Goal: Task Accomplishment & Management: Use online tool/utility

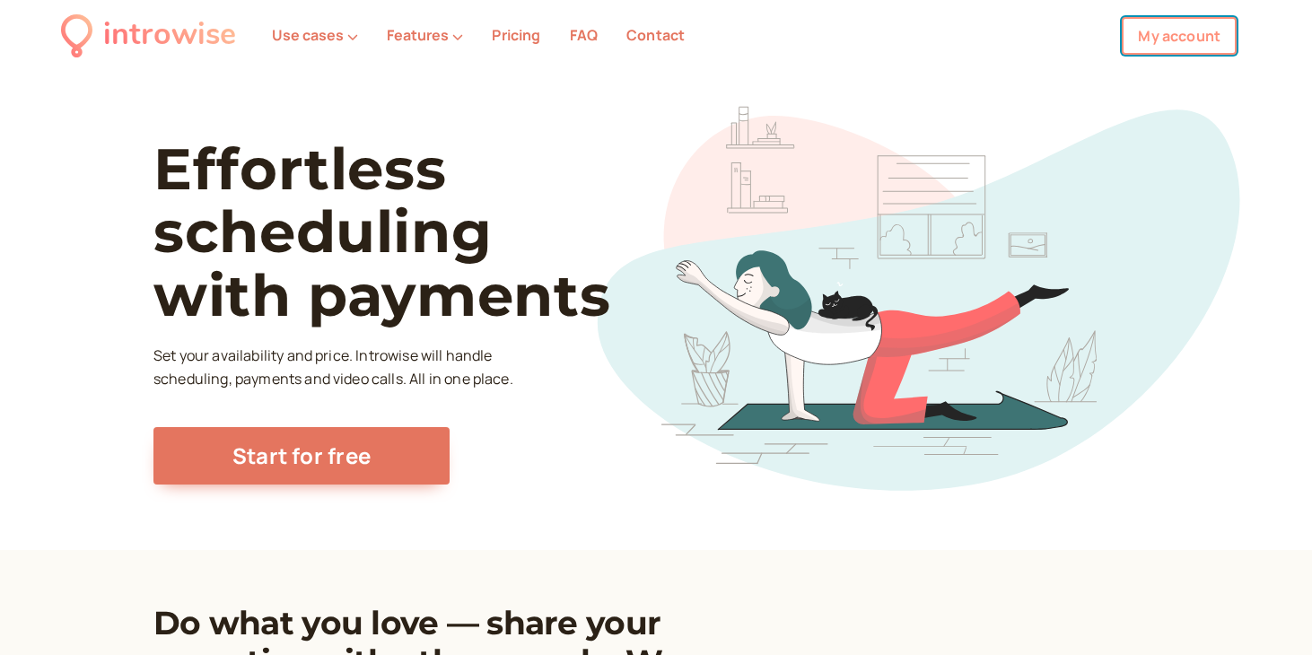
click at [1149, 28] on link "My account" at bounding box center [1178, 36] width 115 height 38
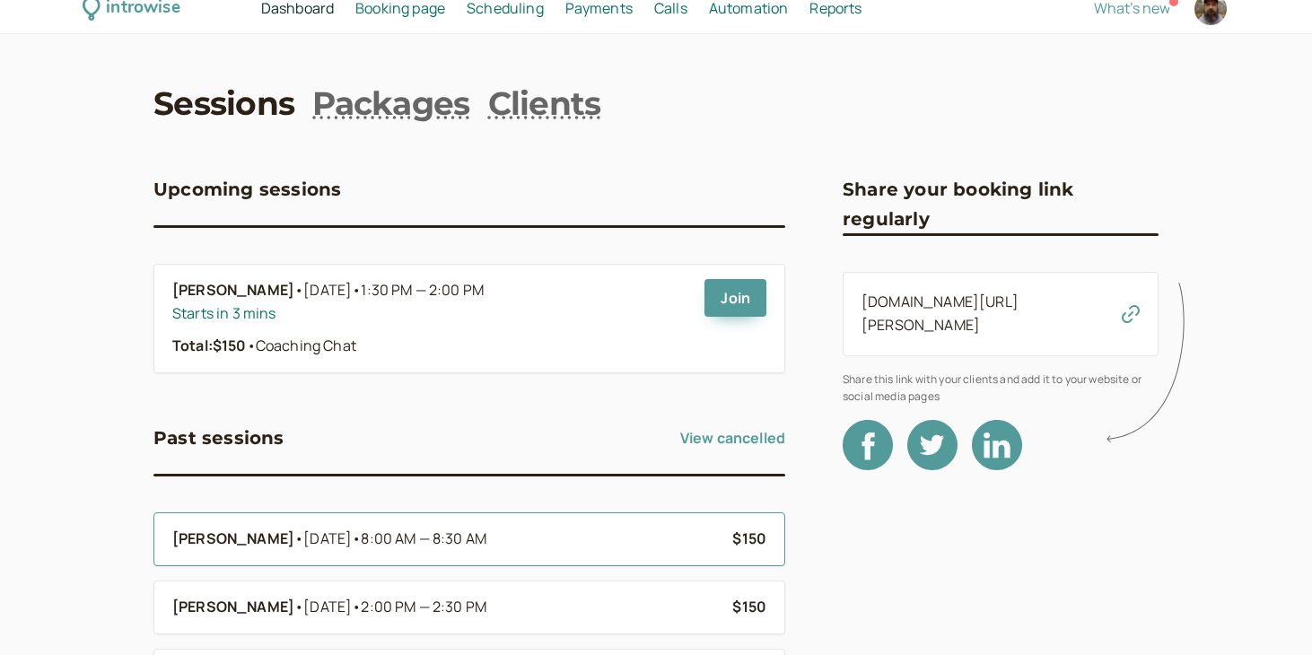
scroll to position [19, 0]
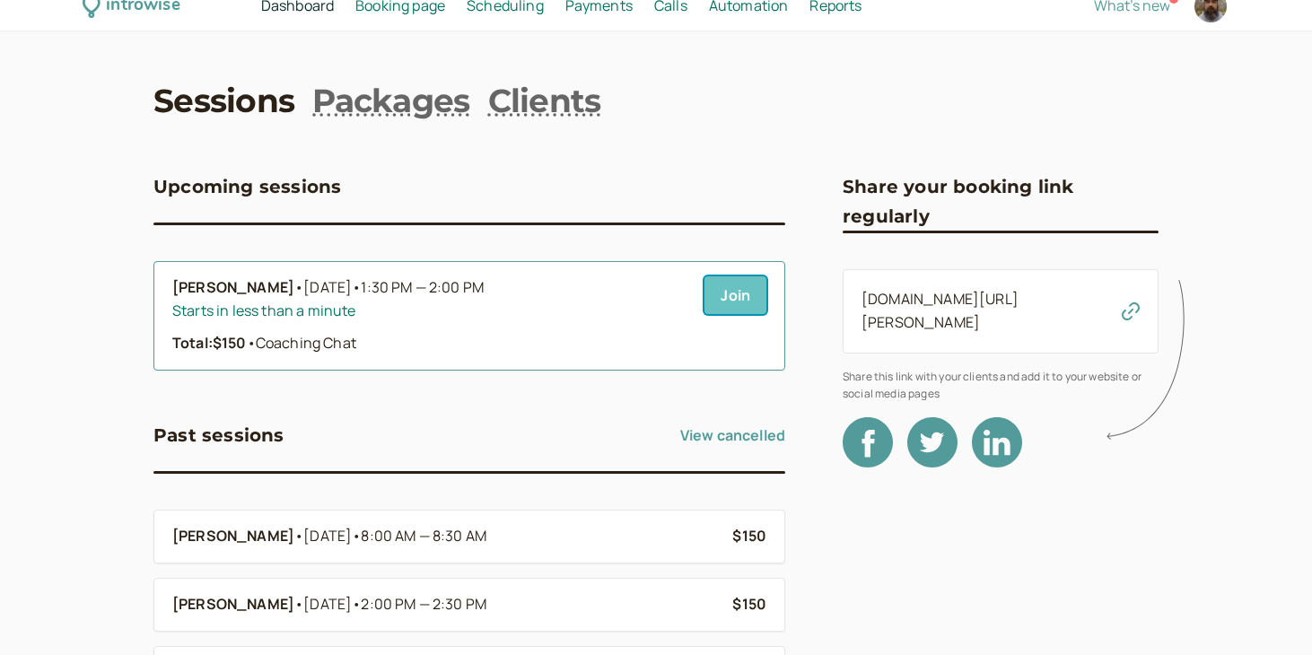
click at [723, 301] on link "Join" at bounding box center [735, 295] width 62 height 38
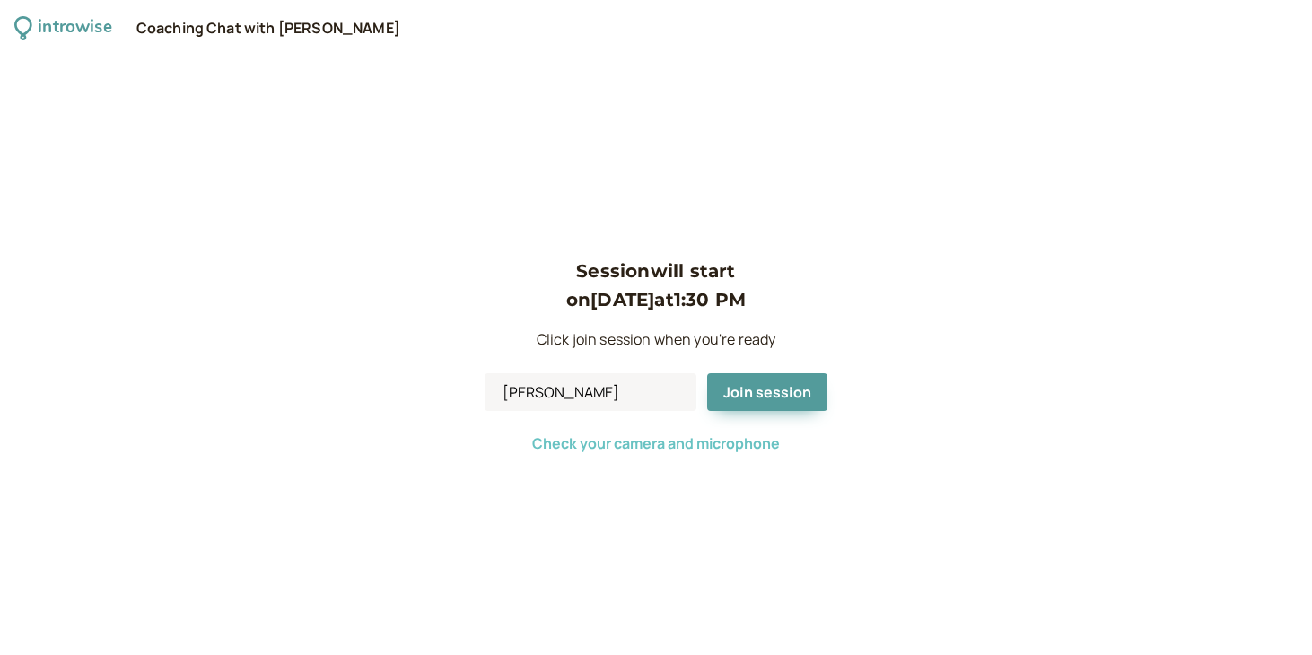
click at [742, 442] on span "Check your camera and microphone" at bounding box center [656, 443] width 248 height 20
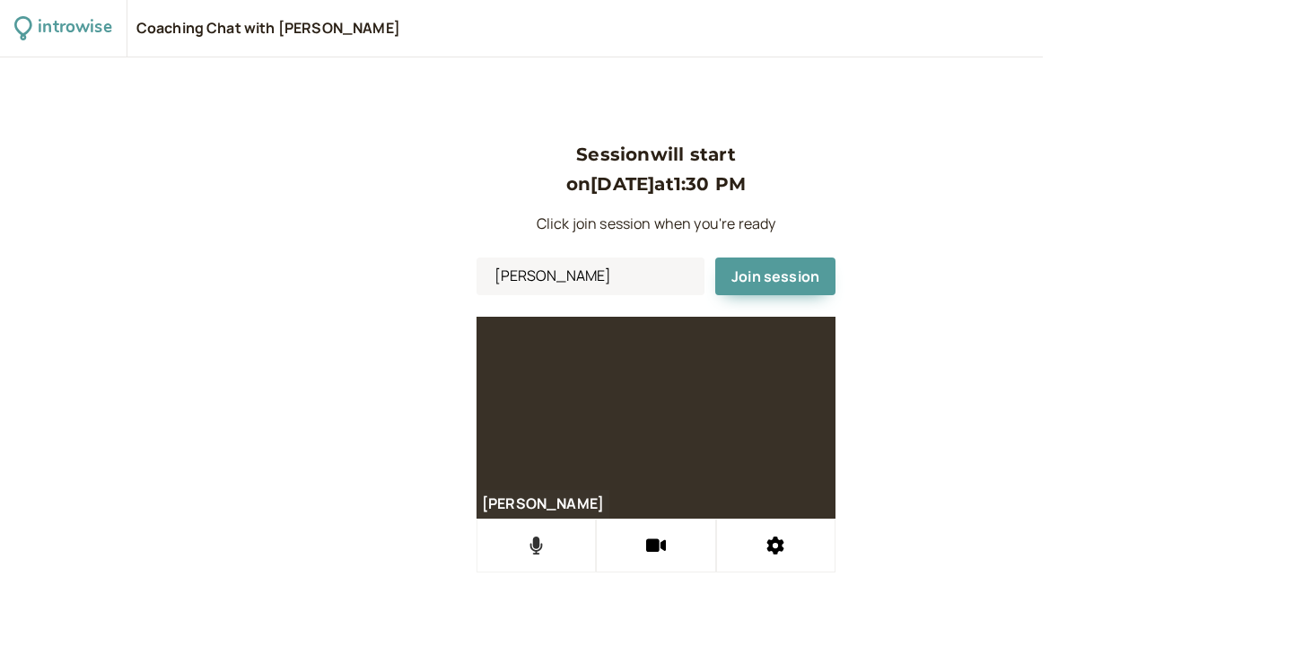
click at [547, 548] on button at bounding box center [535, 546] width 119 height 54
click at [547, 548] on icon at bounding box center [536, 546] width 22 height 18
click at [791, 544] on button at bounding box center [775, 546] width 119 height 54
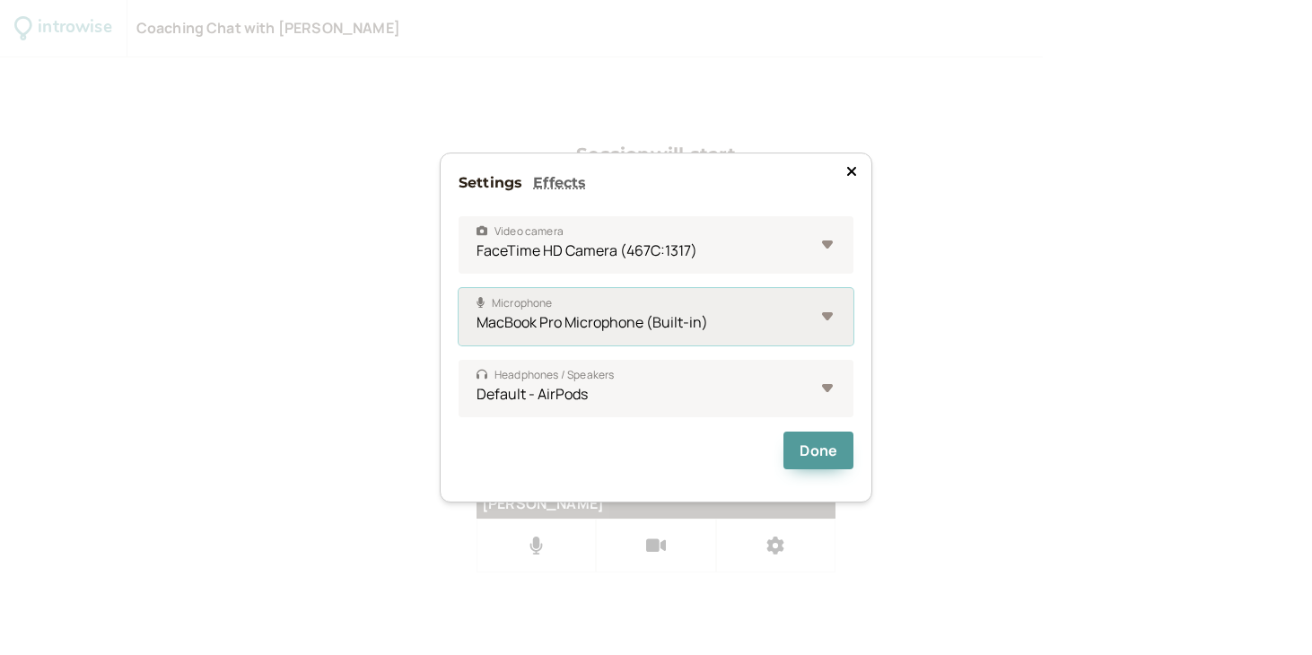
click at [760, 317] on select "MacBook Pro Microphone (Built-in) Default - AirPods AirPods" at bounding box center [655, 316] width 395 height 57
click at [735, 310] on select "MacBook Pro Microphone (Built-in) Default - AirPods AirPods" at bounding box center [655, 316] width 395 height 57
select select "1447b7a13cc3cee6f4be96f27ae11af9b2b26578a580d3380e1c4e9c9db4d9bd"
click at [807, 449] on button "Done" at bounding box center [818, 451] width 70 height 38
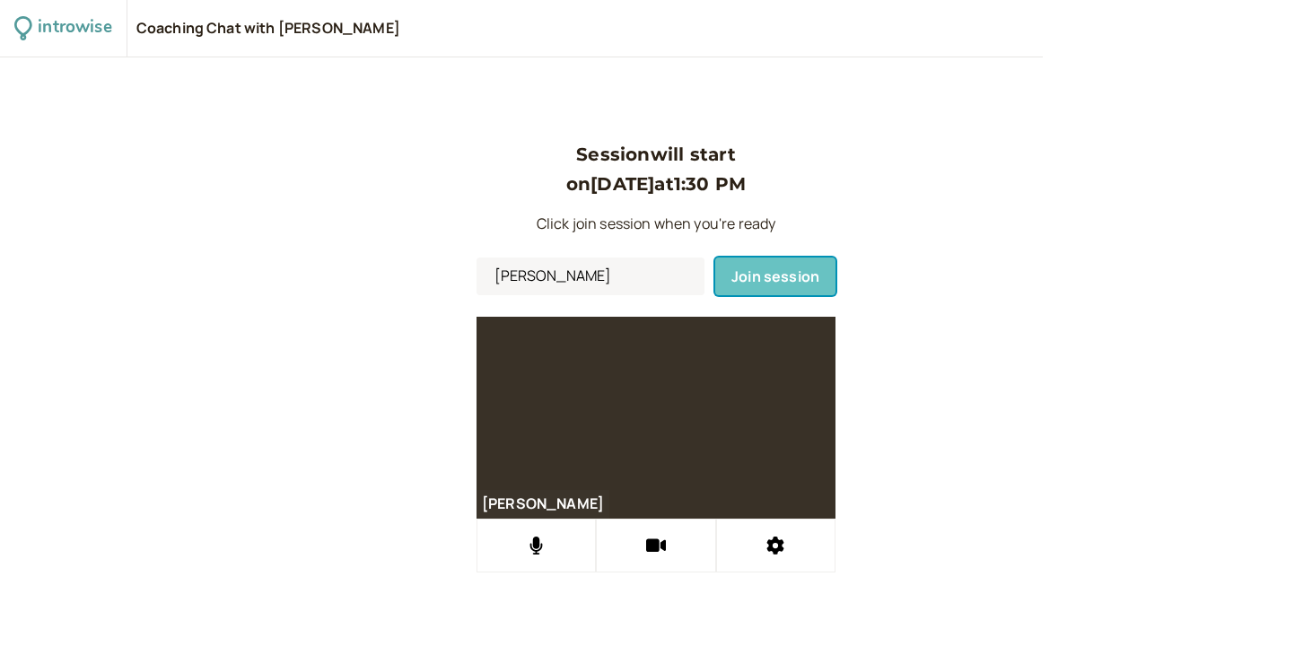
click at [803, 269] on span "Join session" at bounding box center [775, 276] width 88 height 20
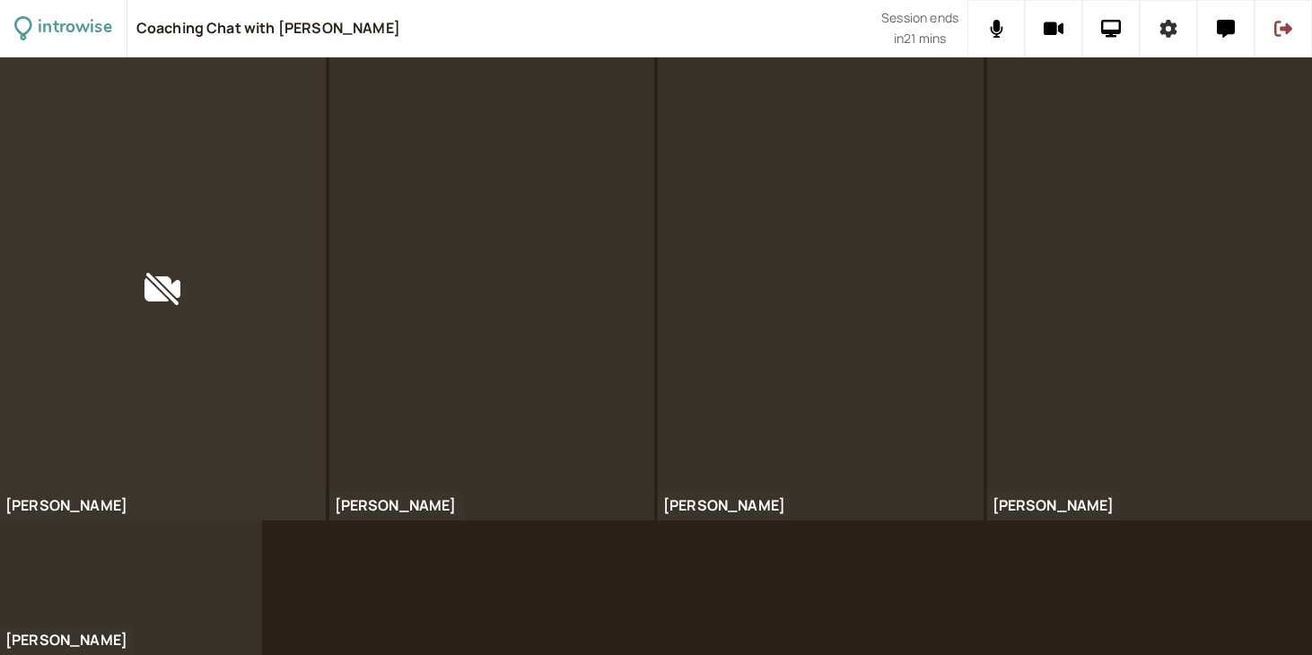
click at [1173, 16] on button at bounding box center [1167, 28] width 57 height 57
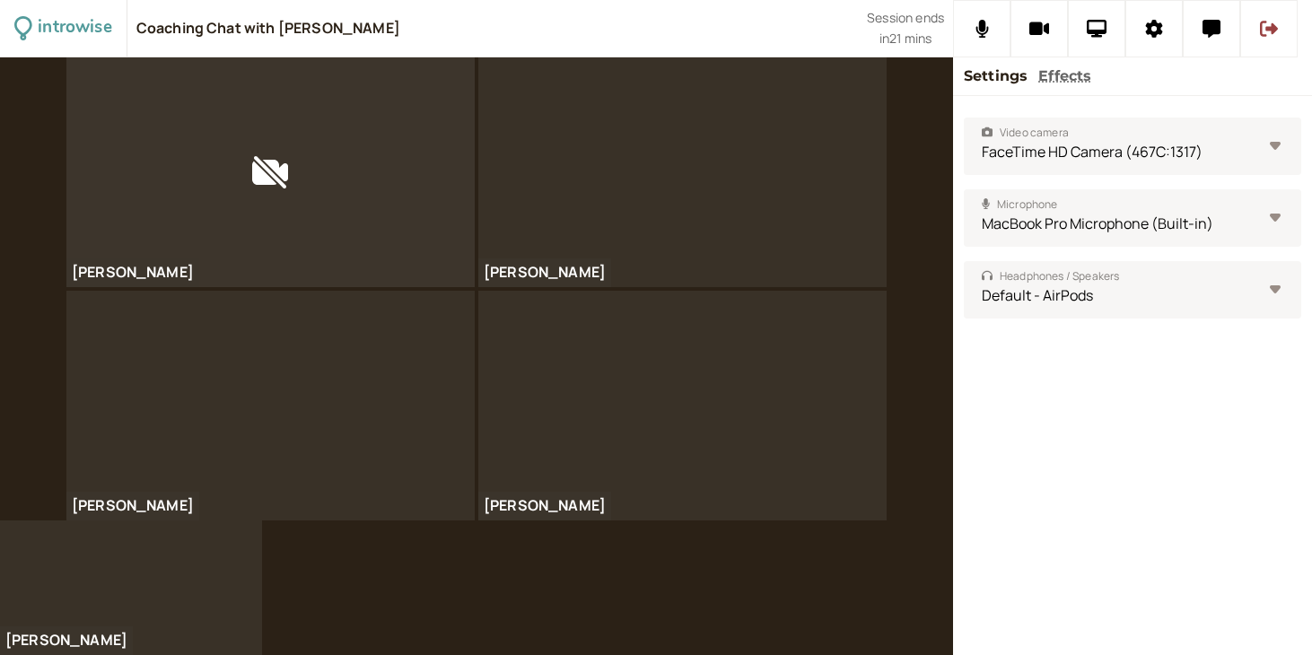
click at [811, 36] on div "Coaching Chat with [PERSON_NAME]" at bounding box center [501, 28] width 730 height 57
click at [1104, 31] on icon at bounding box center [1096, 29] width 21 height 18
click at [1091, 25] on icon at bounding box center [1096, 29] width 21 height 18
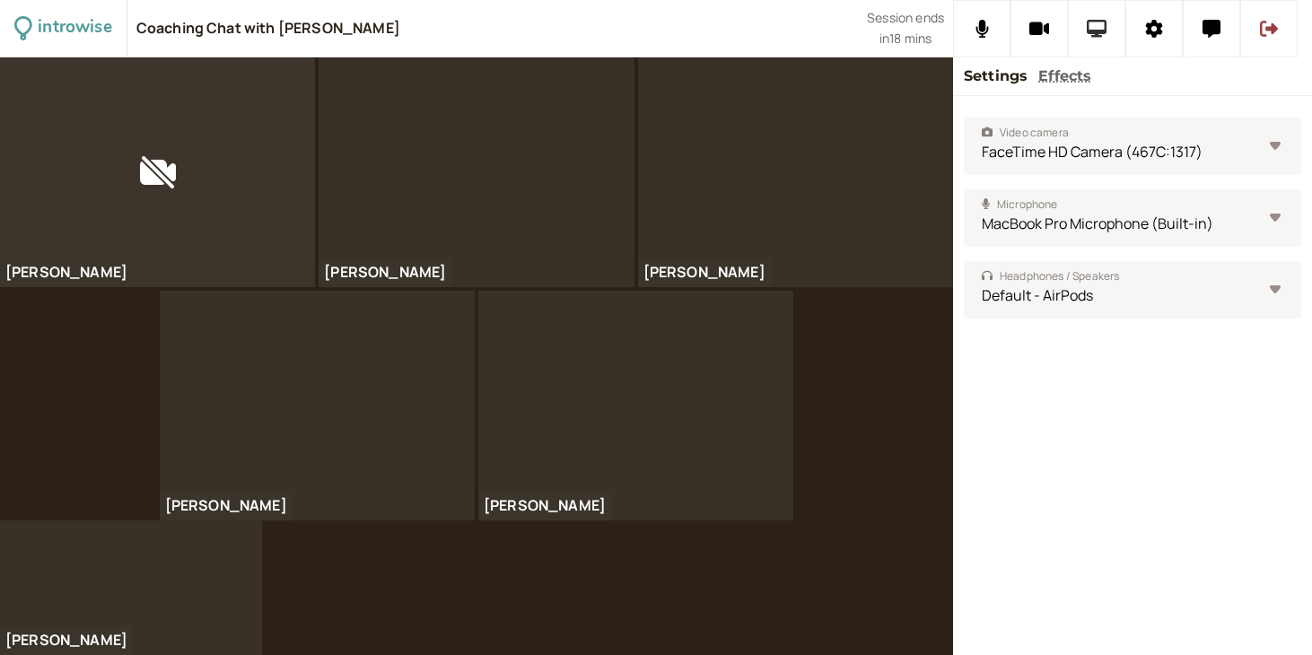
click at [1096, 35] on icon at bounding box center [1096, 29] width 21 height 18
click at [922, 425] on div "[PERSON_NAME] [PERSON_NAME] [PERSON_NAME]" at bounding box center [476, 288] width 953 height 463
click at [1261, 28] on icon at bounding box center [1269, 29] width 18 height 16
